Goal: Information Seeking & Learning: Learn about a topic

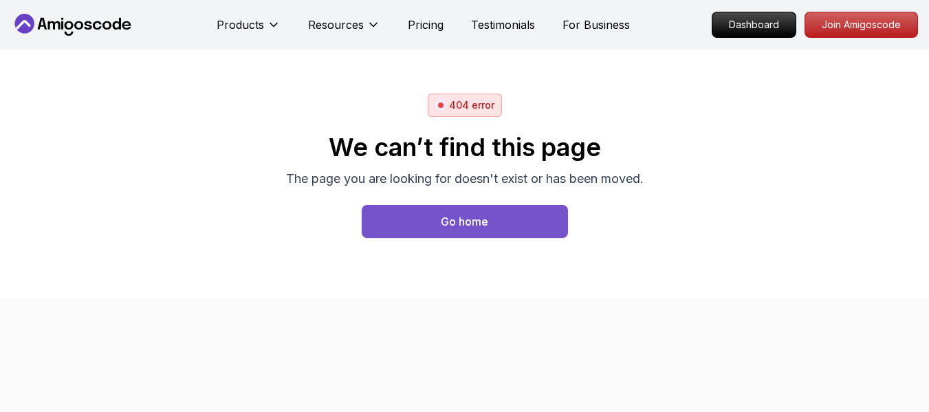
click at [502, 227] on button "Go home" at bounding box center [465, 221] width 206 height 33
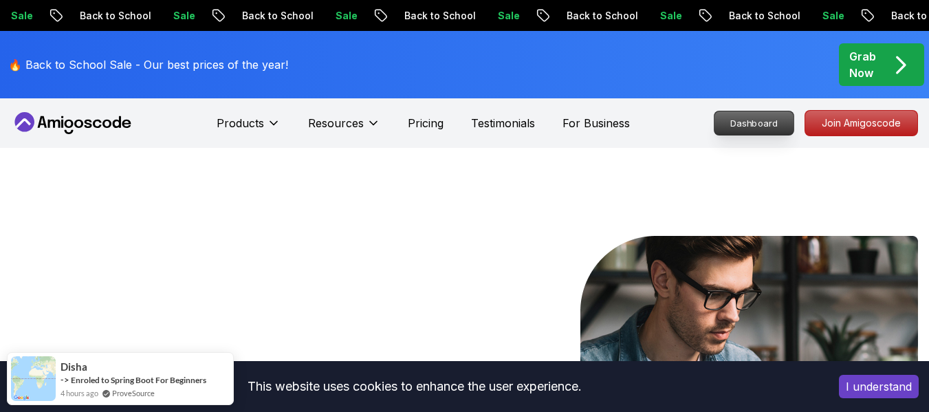
click at [739, 128] on p "Dashboard" at bounding box center [754, 122] width 79 height 23
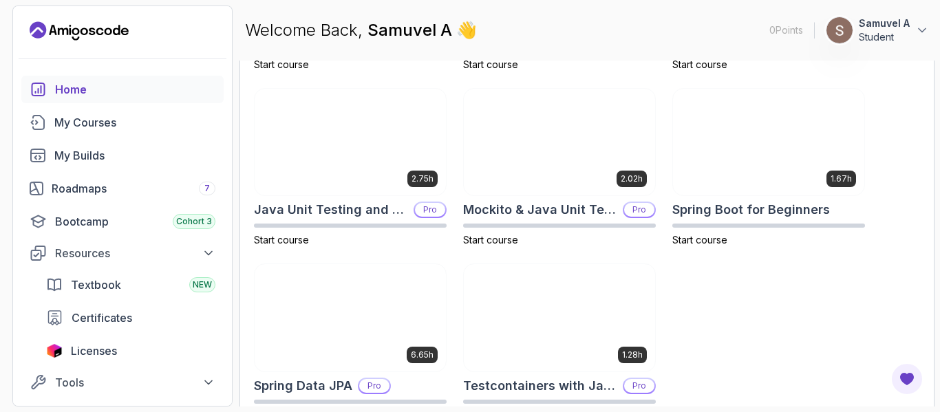
scroll to position [616, 0]
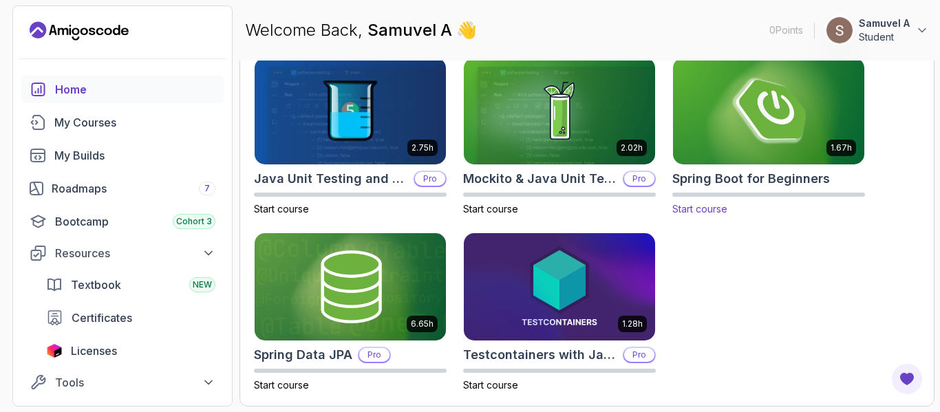
click at [750, 111] on img at bounding box center [768, 111] width 201 height 112
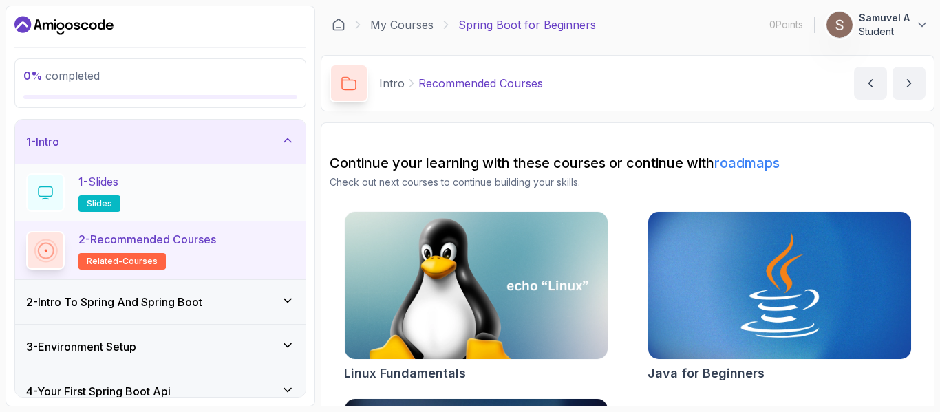
click at [108, 171] on div "1 - Slides slides" at bounding box center [160, 193] width 290 height 58
click at [107, 178] on p "1 - Slides" at bounding box center [98, 181] width 40 height 17
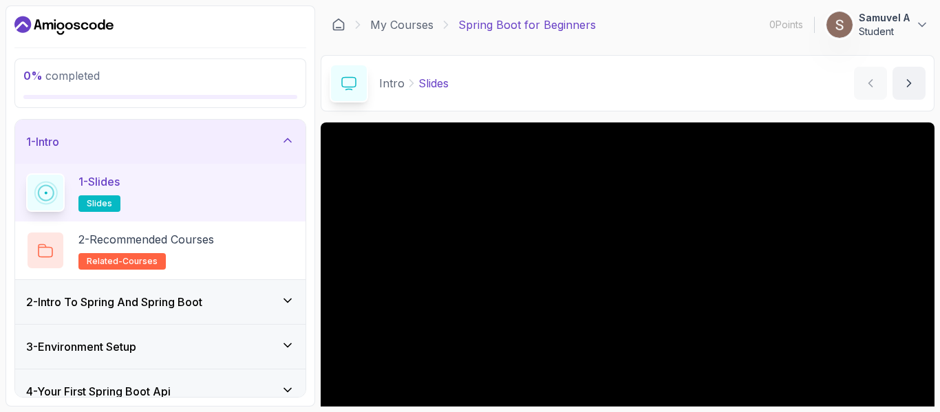
click at [107, 178] on p "1 - Slides" at bounding box center [98, 181] width 41 height 17
click at [921, 28] on icon at bounding box center [922, 25] width 14 height 14
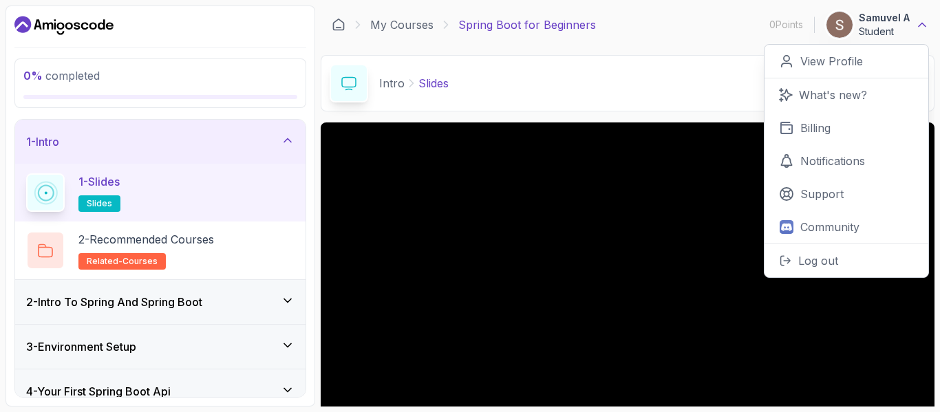
click at [924, 24] on icon at bounding box center [922, 25] width 14 height 14
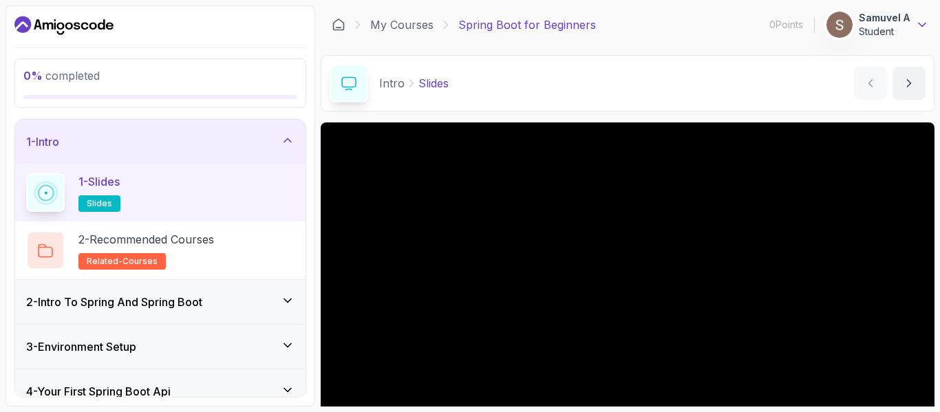
click at [924, 24] on icon at bounding box center [921, 24] width 7 height 3
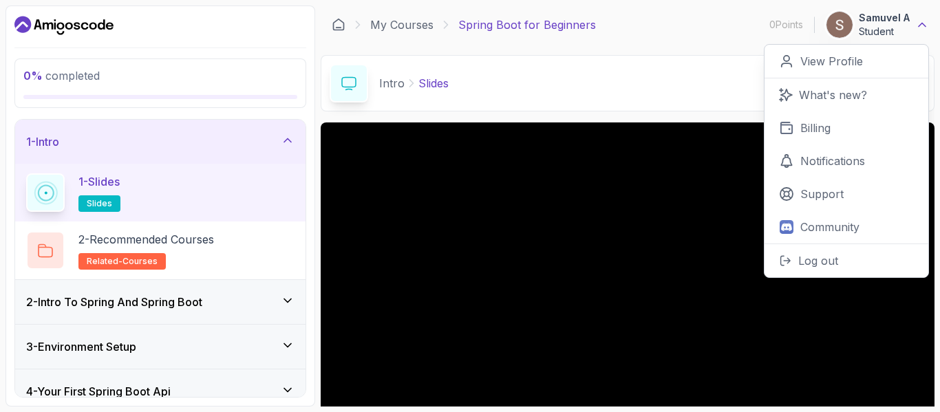
click at [924, 24] on icon at bounding box center [922, 25] width 14 height 14
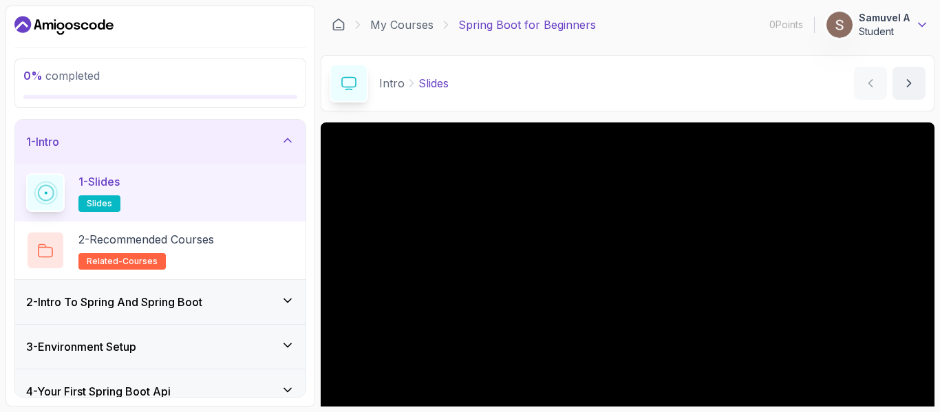
click at [924, 24] on icon at bounding box center [921, 24] width 7 height 3
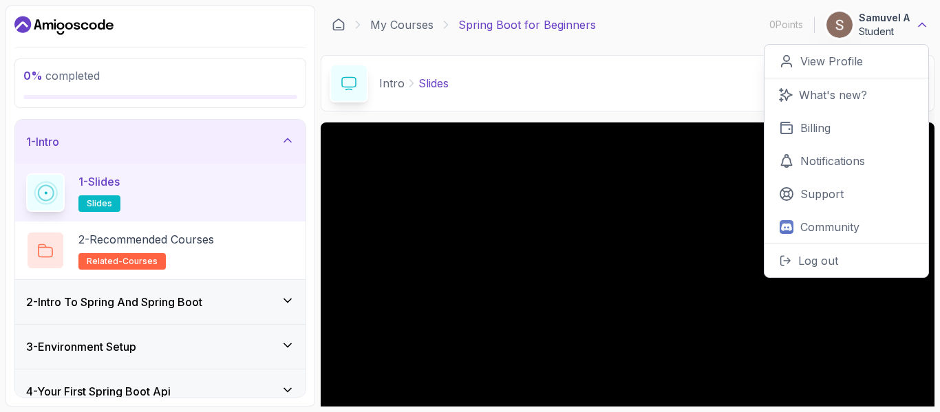
click at [922, 22] on icon at bounding box center [922, 25] width 14 height 14
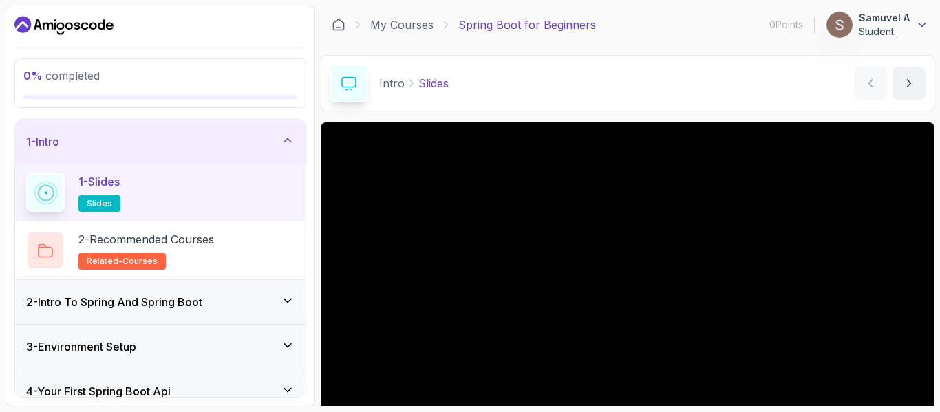
click at [922, 22] on icon at bounding box center [922, 25] width 14 height 14
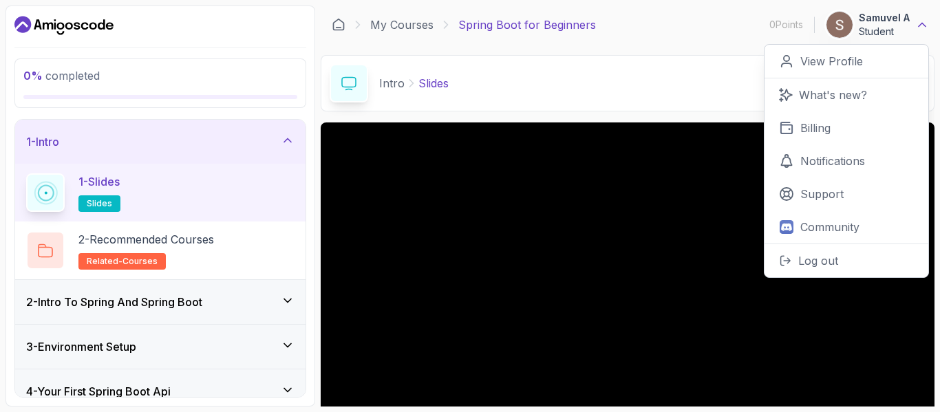
click at [922, 22] on icon at bounding box center [922, 25] width 14 height 14
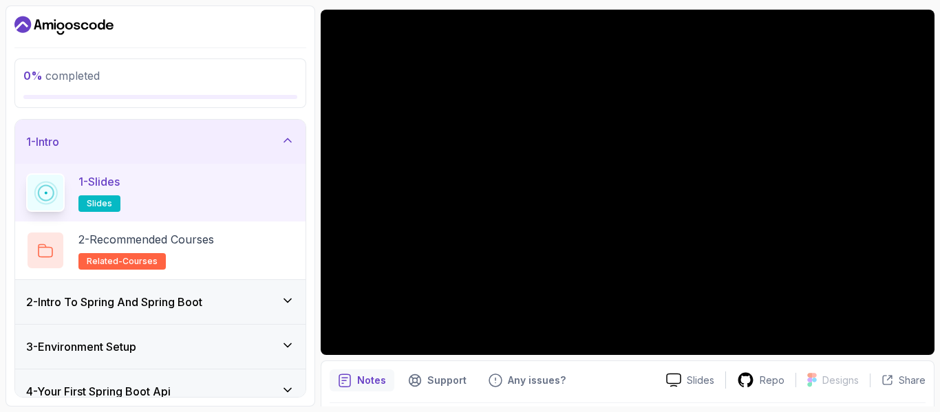
scroll to position [118, 0]
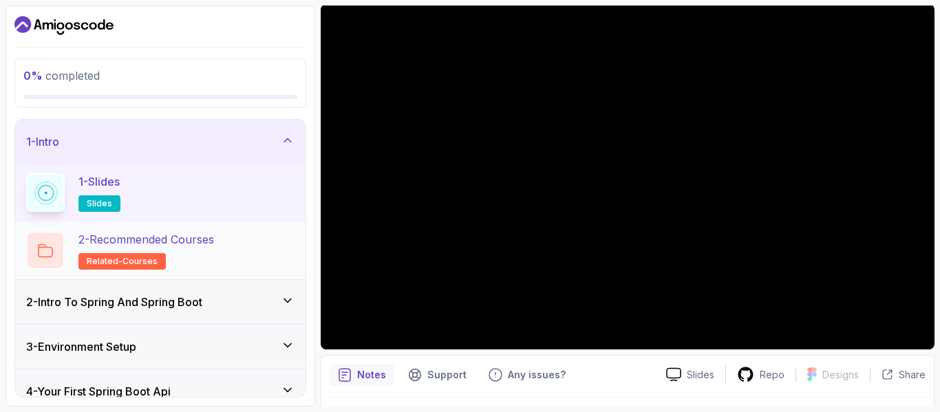
click at [144, 246] on p "2 - Recommended Courses" at bounding box center [146, 239] width 136 height 17
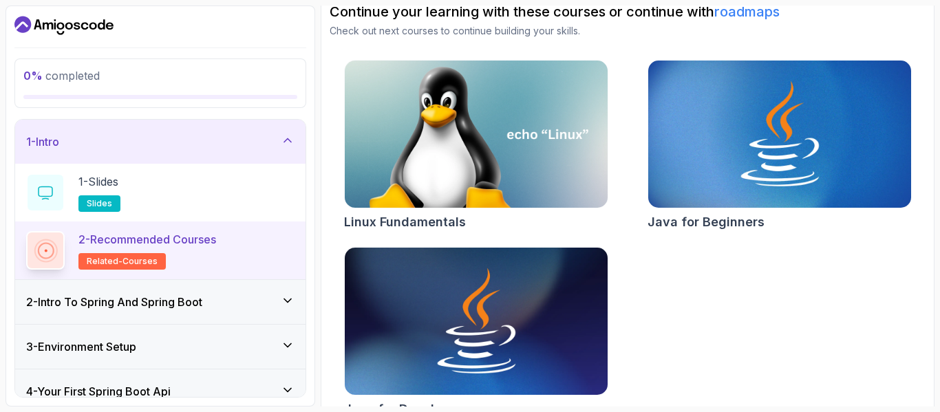
scroll to position [177, 0]
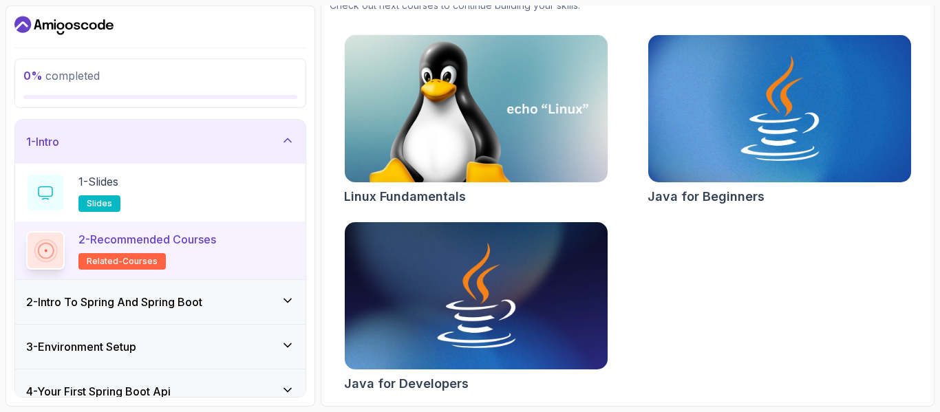
click at [217, 283] on div "2 - Intro To Spring And Spring Boot" at bounding box center [160, 302] width 290 height 44
